Goal: Information Seeking & Learning: Learn about a topic

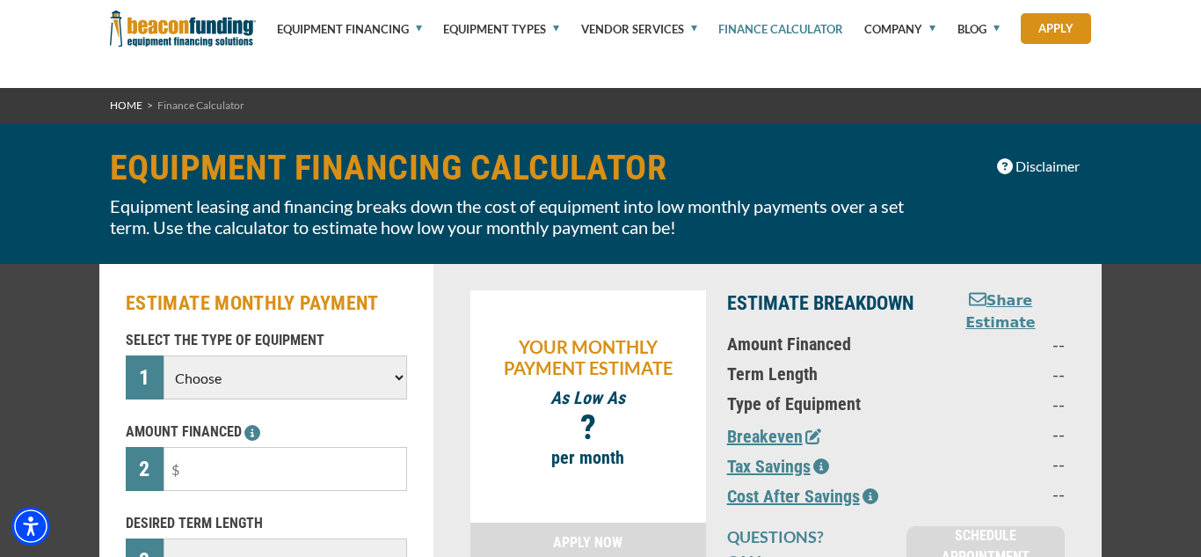
click at [356, 355] on select "Choose Backhoe Boom/Bucket Truck Chipper Commercial Mower Crane DTG/DTF Printin…" at bounding box center [286, 377] width 244 height 44
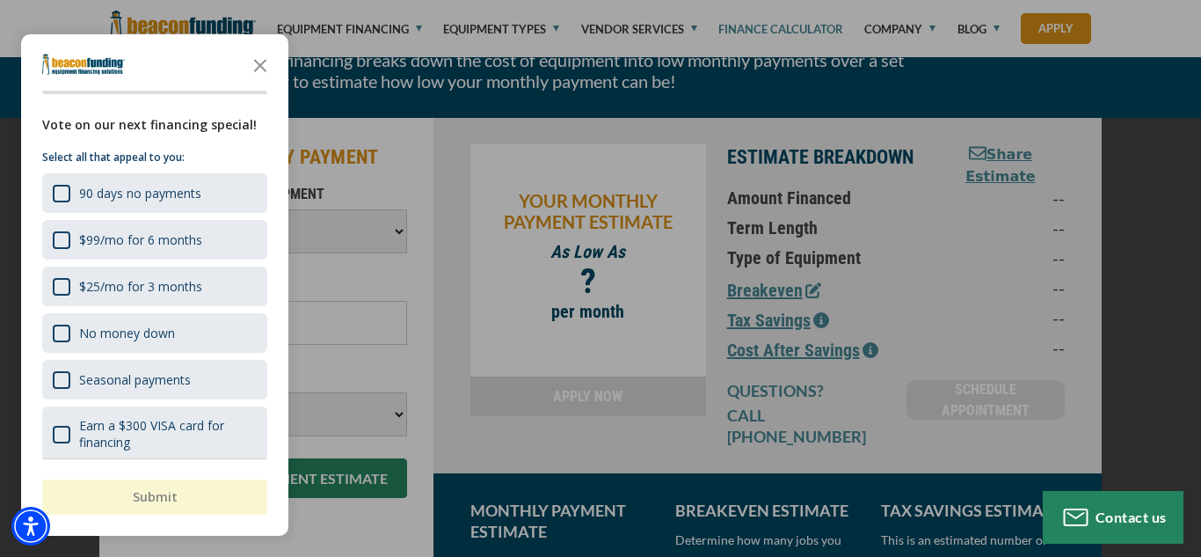
select select "24"
click at [164, 209] on select "Choose Backhoe Boom/Bucket Truck Chipper Commercial Mower Crane DTG/DTF Printin…" at bounding box center [286, 231] width 244 height 44
click at [262, 64] on polygon "Close the survey" at bounding box center [260, 66] width 13 height 13
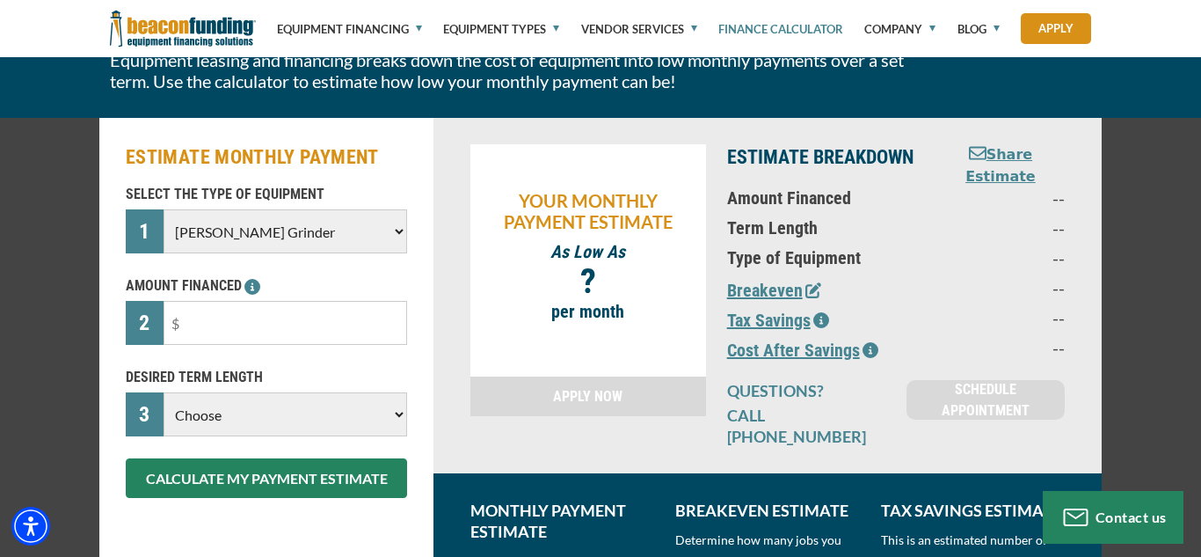
click at [363, 412] on select "Choose 36 Months 48 Months 60 Months" at bounding box center [286, 414] width 244 height 44
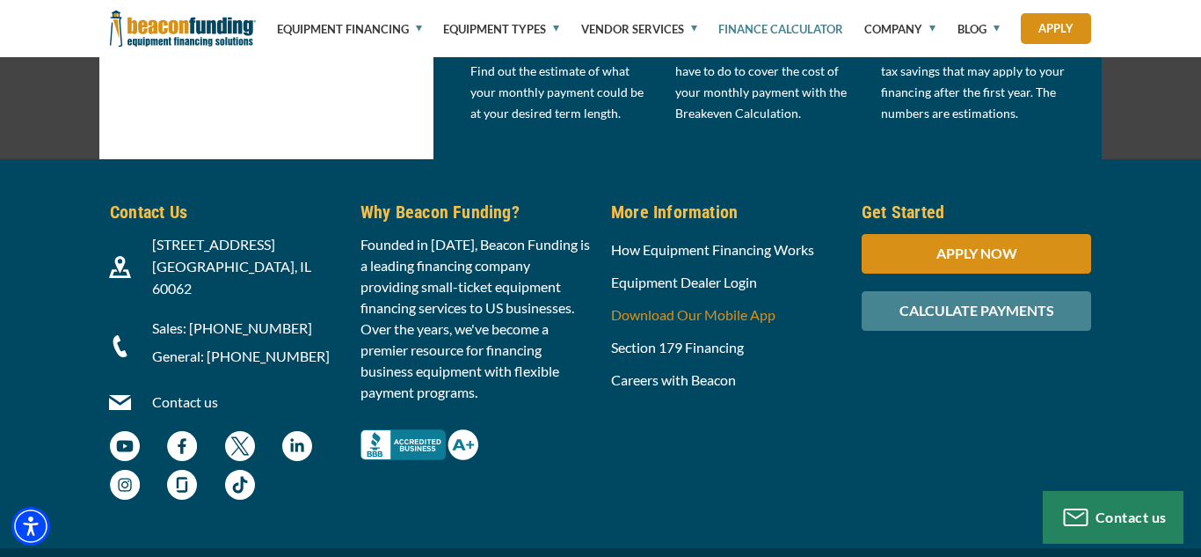
scroll to position [172, 0]
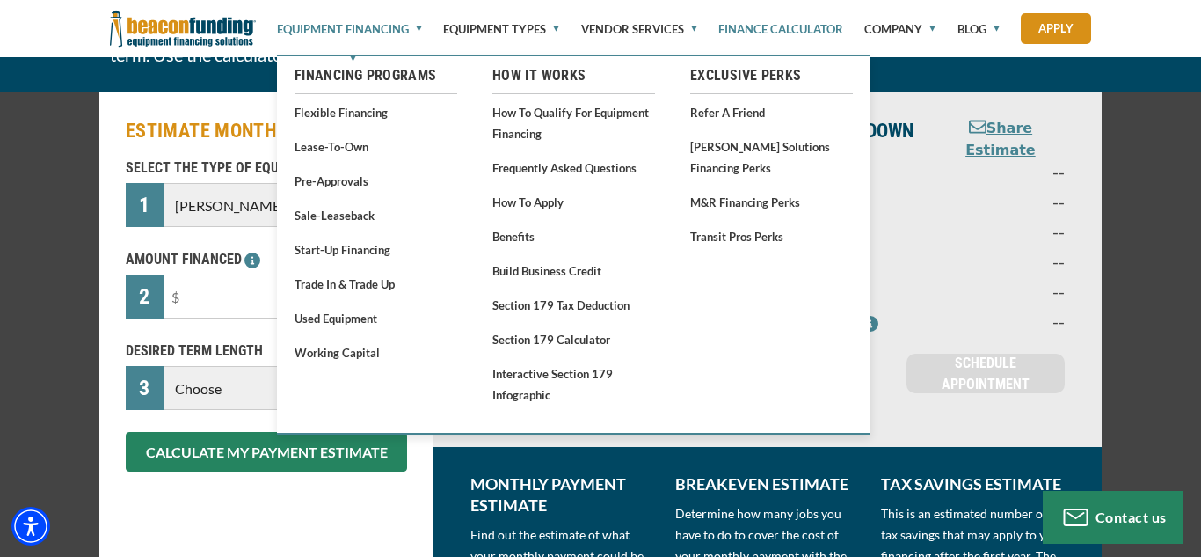
click at [336, 27] on link "Equipment Financing" at bounding box center [349, 29] width 145 height 58
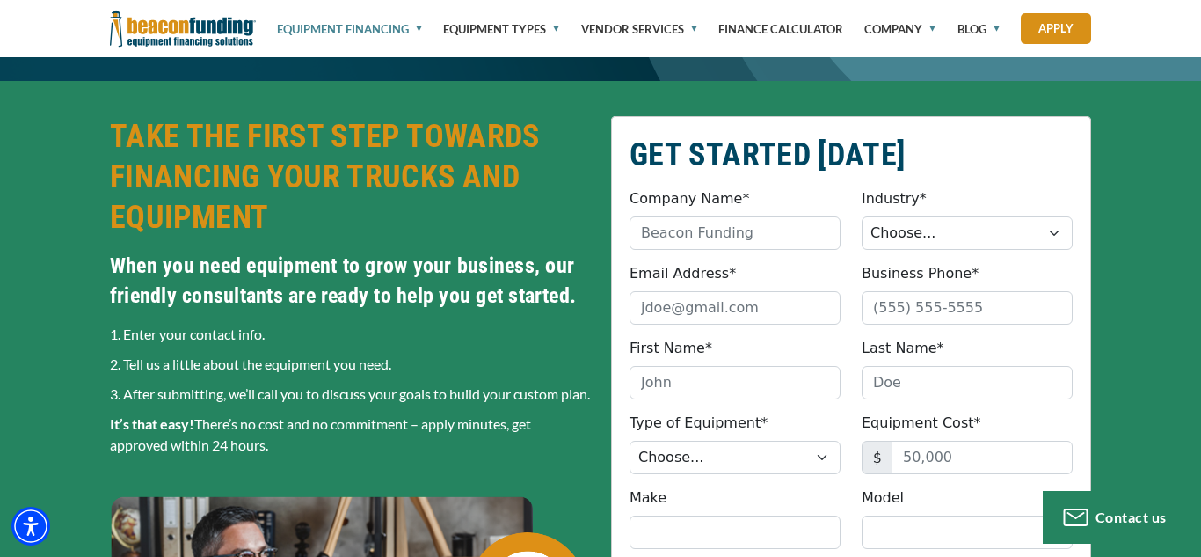
scroll to position [208, 0]
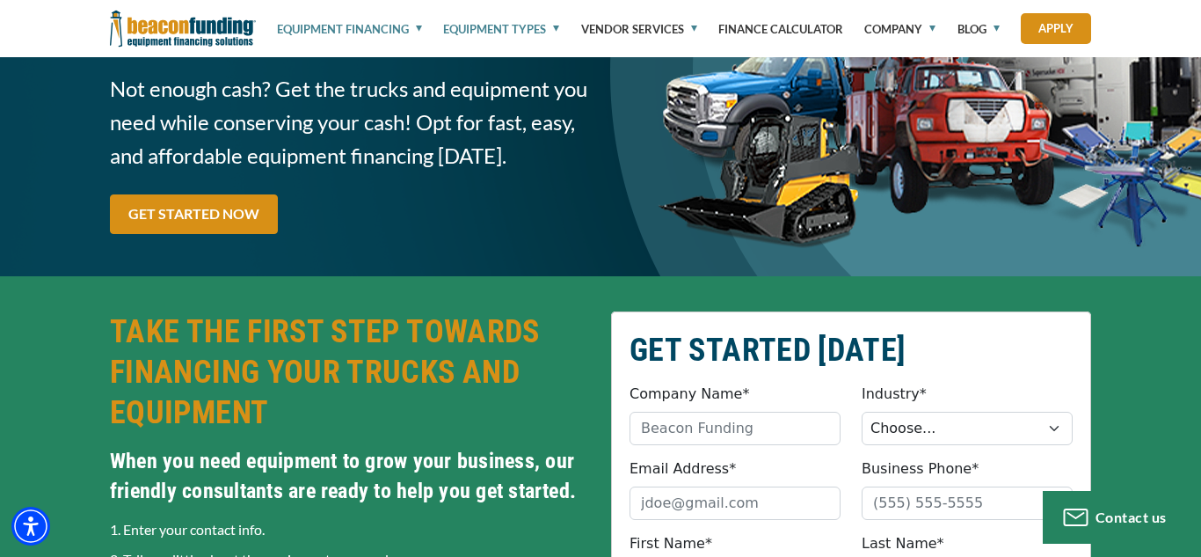
click at [500, 31] on link "Equipment Types" at bounding box center [501, 29] width 116 height 58
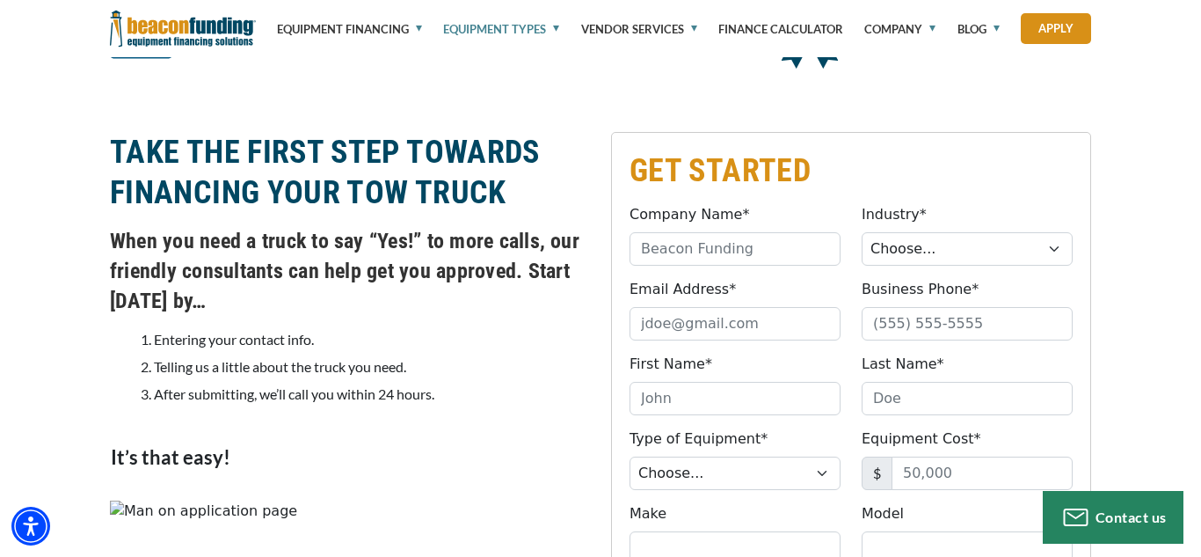
scroll to position [1499, 0]
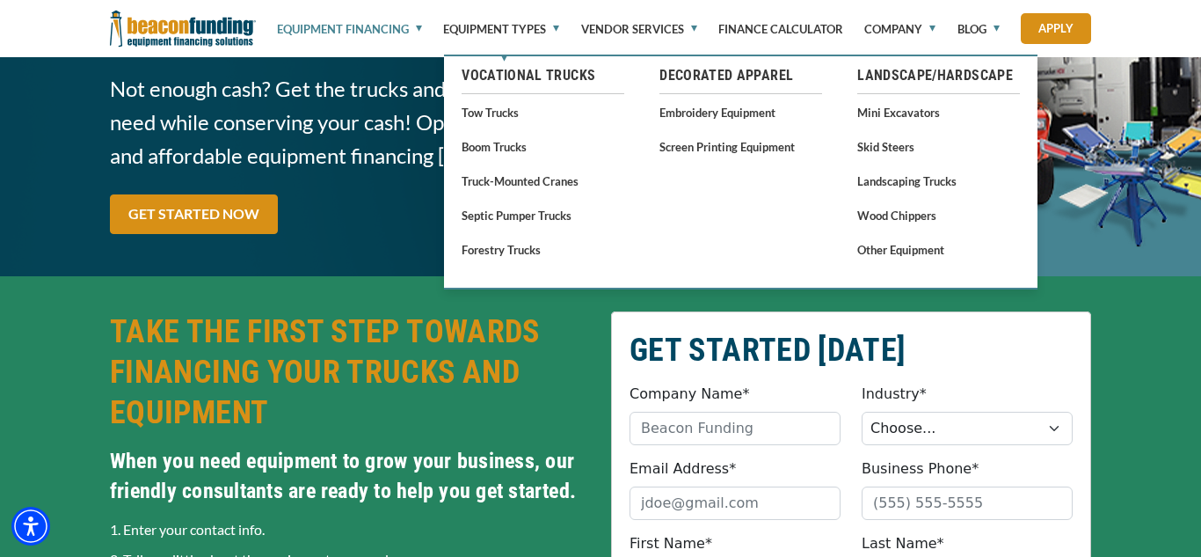
click at [235, 25] on img at bounding box center [183, 28] width 146 height 57
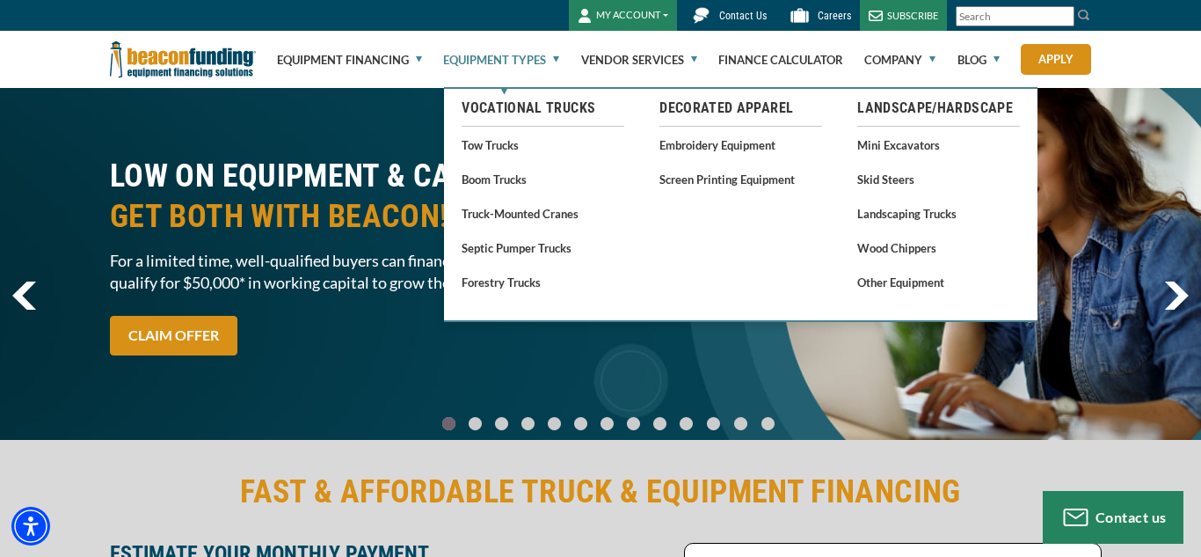
click at [493, 67] on link "Equipment Types" at bounding box center [501, 60] width 116 height 56
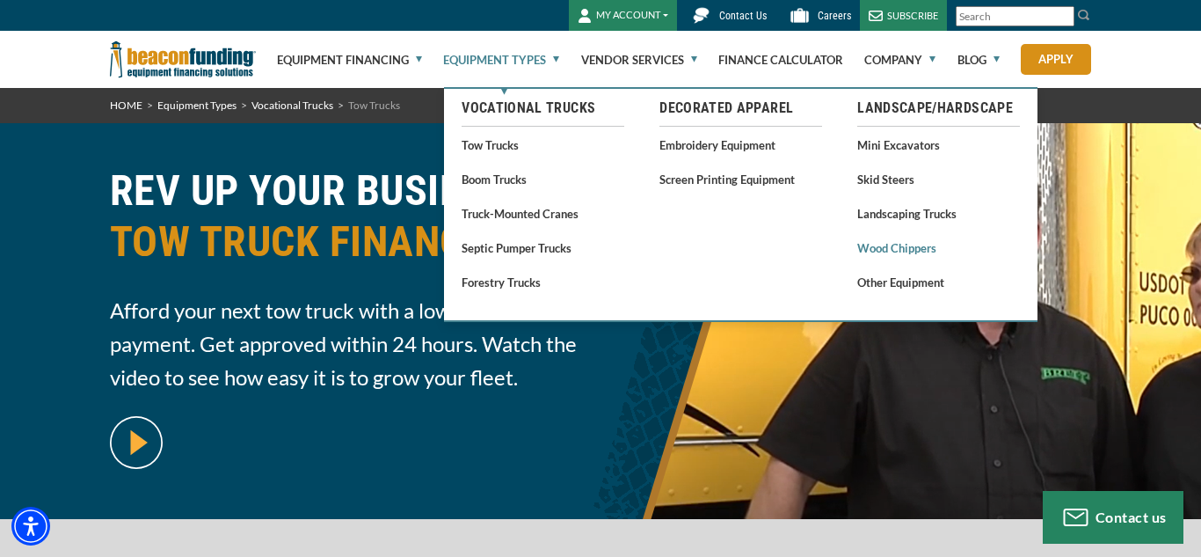
click at [910, 245] on link "Wood Chippers" at bounding box center [939, 248] width 163 height 22
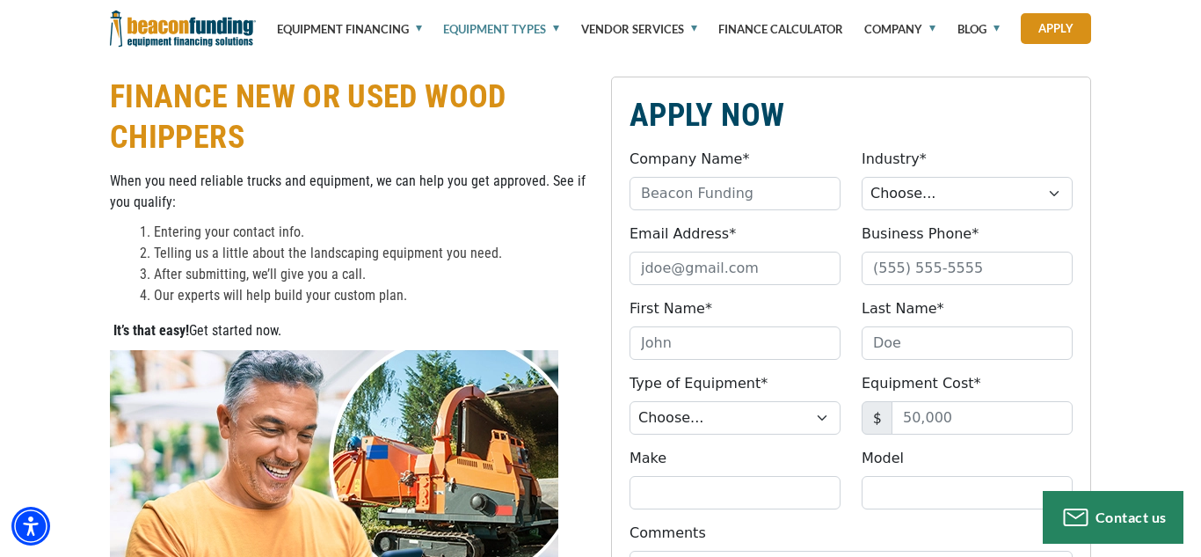
scroll to position [937, 0]
